Goal: Task Accomplishment & Management: Use online tool/utility

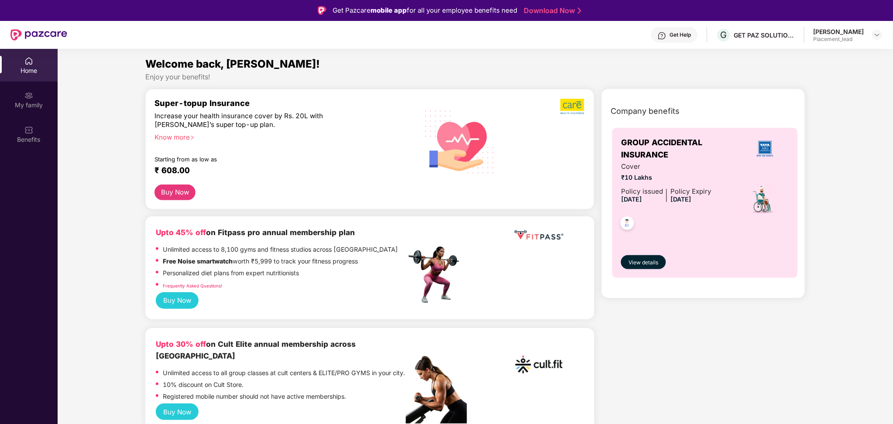
click at [883, 38] on header "Get Help G GET PAZ SOLUTIONS PRIVATE LIMTED [PERSON_NAME] Placement_lead" at bounding box center [446, 35] width 893 height 28
click at [878, 34] on img at bounding box center [877, 34] width 7 height 7
click at [825, 70] on div "Switch Company" at bounding box center [836, 73] width 113 height 17
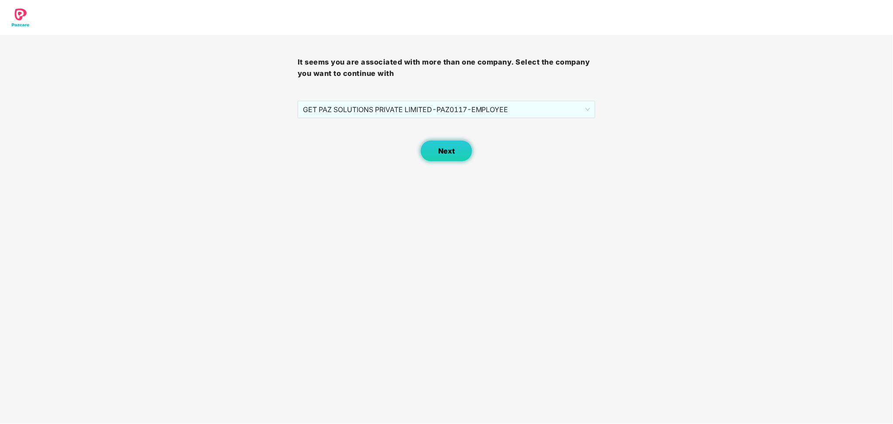
click at [453, 142] on button "Next" at bounding box center [446, 151] width 52 height 22
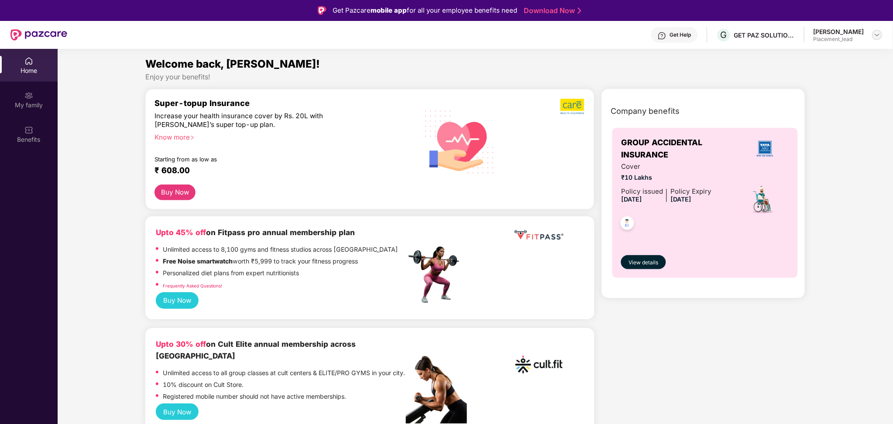
click at [875, 36] on img at bounding box center [877, 34] width 7 height 7
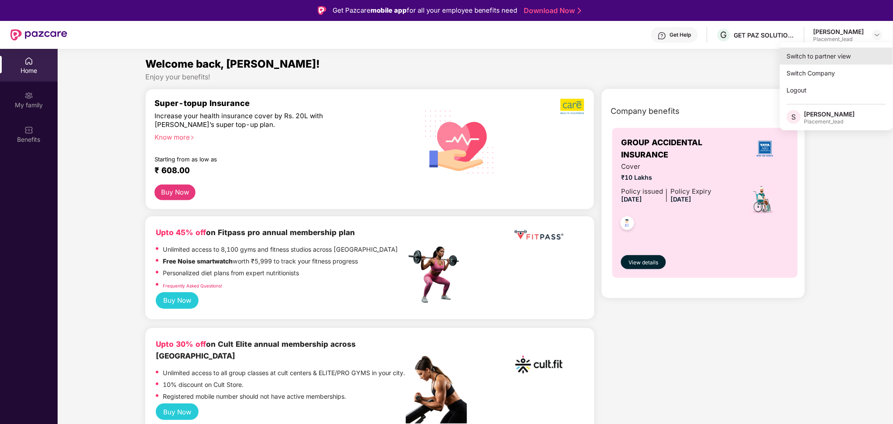
click at [844, 55] on div "Switch to partner view" at bounding box center [836, 56] width 113 height 17
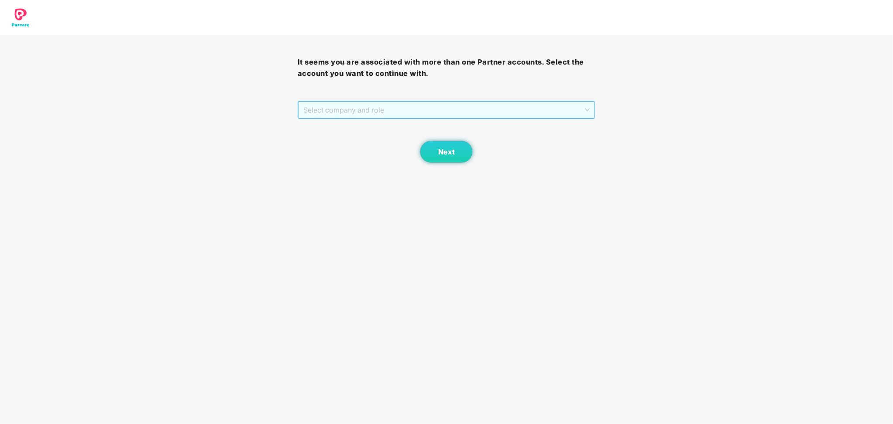
click at [453, 111] on span "Select company and role" at bounding box center [446, 110] width 286 height 17
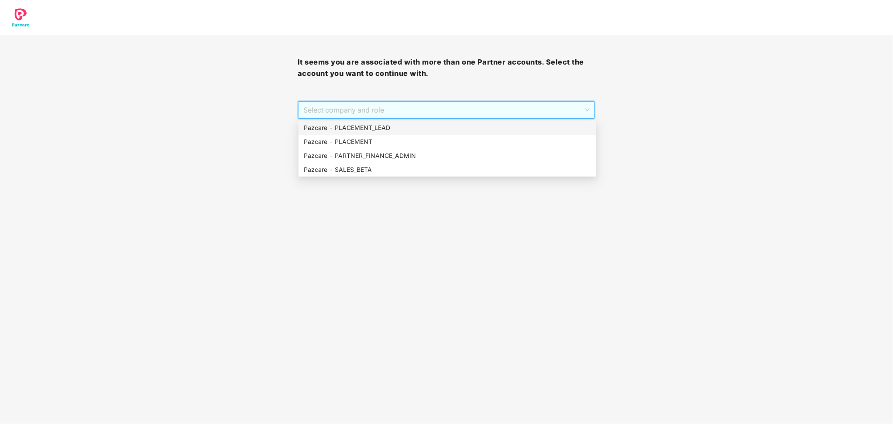
click at [385, 130] on div "Pazcare - PLACEMENT_LEAD" at bounding box center [447, 128] width 287 height 10
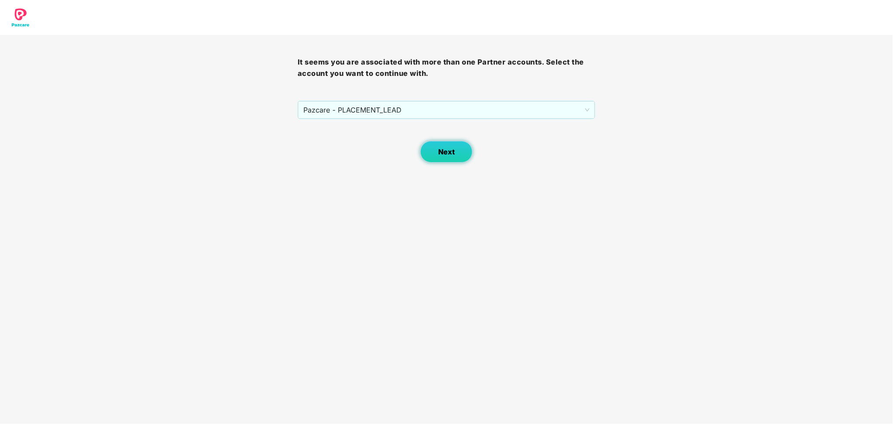
click at [443, 153] on span "Next" at bounding box center [446, 152] width 17 height 8
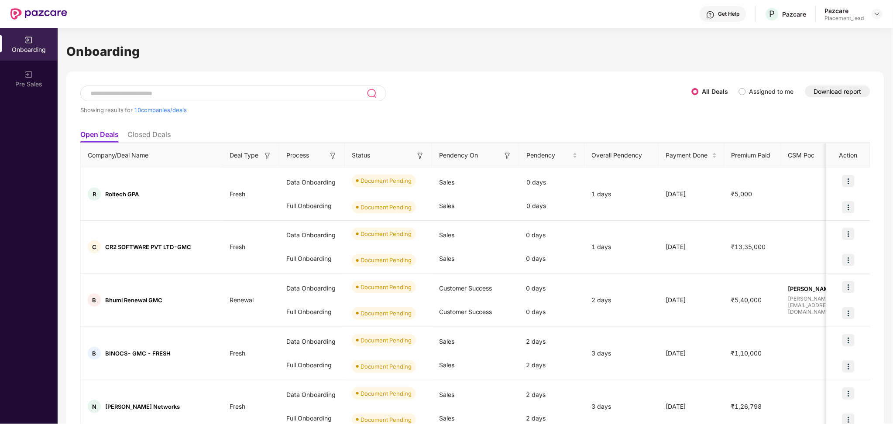
click at [839, 88] on button "Download report" at bounding box center [837, 92] width 65 height 12
